Goal: Task Accomplishment & Management: Manage account settings

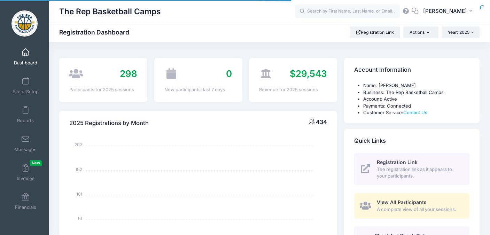
select select
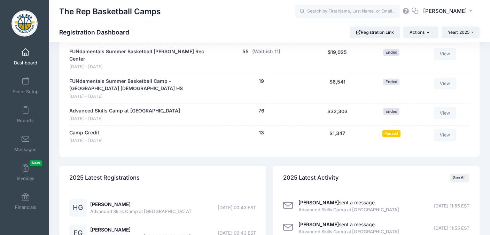
scroll to position [540, 0]
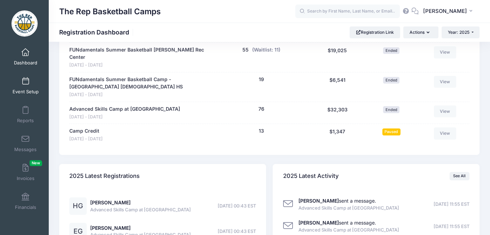
click at [25, 85] on span at bounding box center [25, 82] width 0 height 8
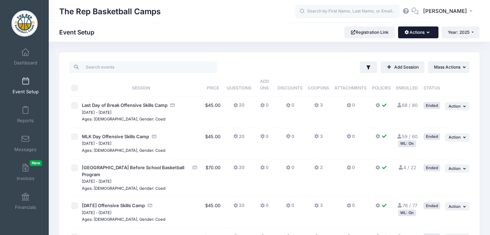
click at [427, 33] on icon "button" at bounding box center [430, 33] width 6 height 0
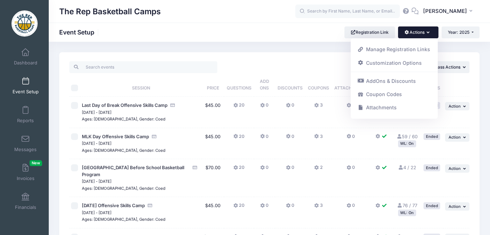
click at [307, 33] on div "The Rep Basketball Camps Event Setup Registration Link Actions Manage Registrat…" at bounding box center [269, 32] width 441 height 12
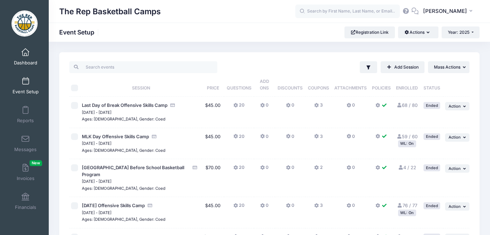
click at [25, 56] on link "Dashboard" at bounding box center [25, 57] width 33 height 24
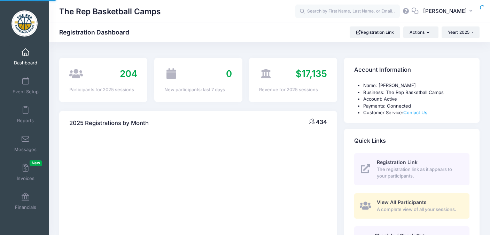
select select
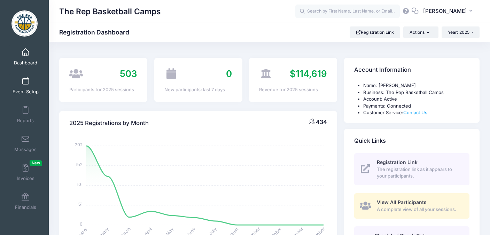
click at [25, 83] on span at bounding box center [25, 82] width 0 height 8
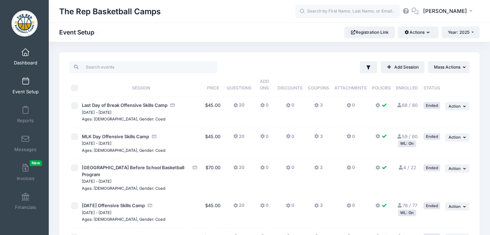
click at [25, 53] on span at bounding box center [25, 53] width 0 height 8
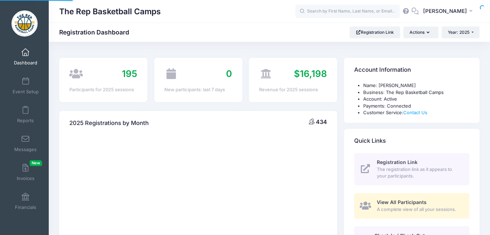
select select
